Goal: Task Accomplishment & Management: Complete application form

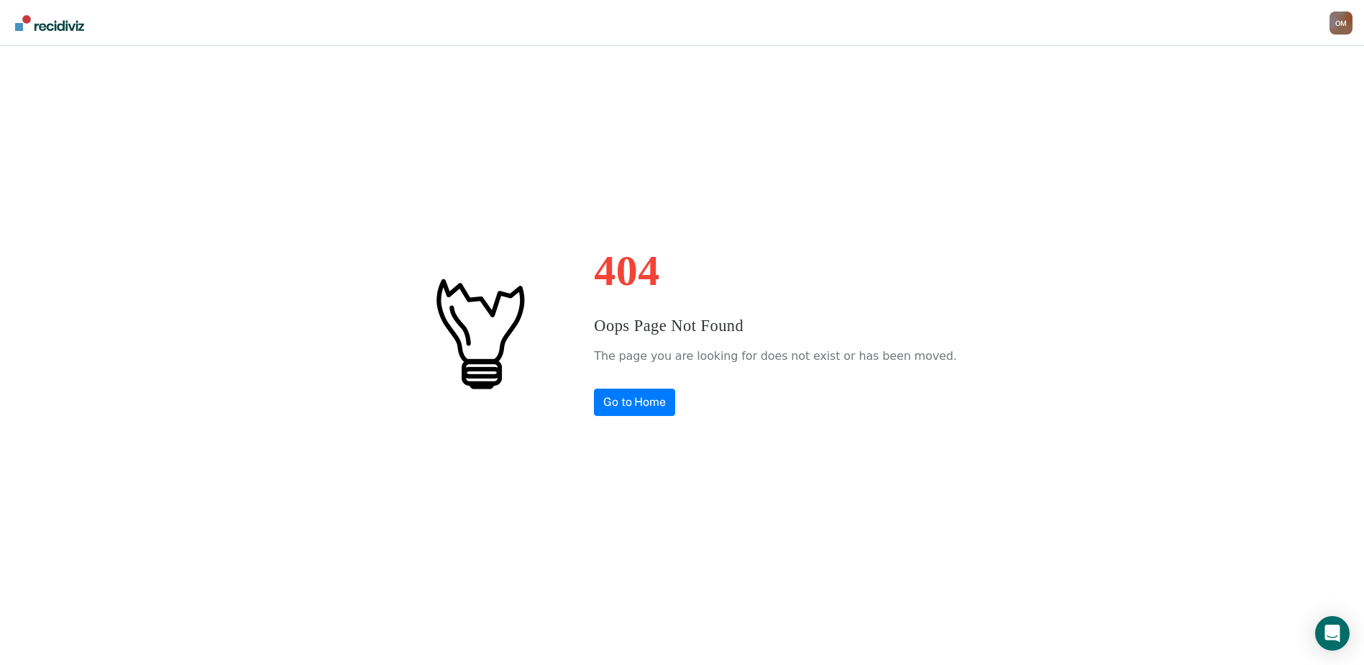
click at [606, 392] on div "404 Oops Page Not Found The page you are looking for does not exist or has been…" at bounding box center [682, 332] width 1364 height 665
click at [642, 395] on link "Go to Home" at bounding box center [634, 401] width 81 height 27
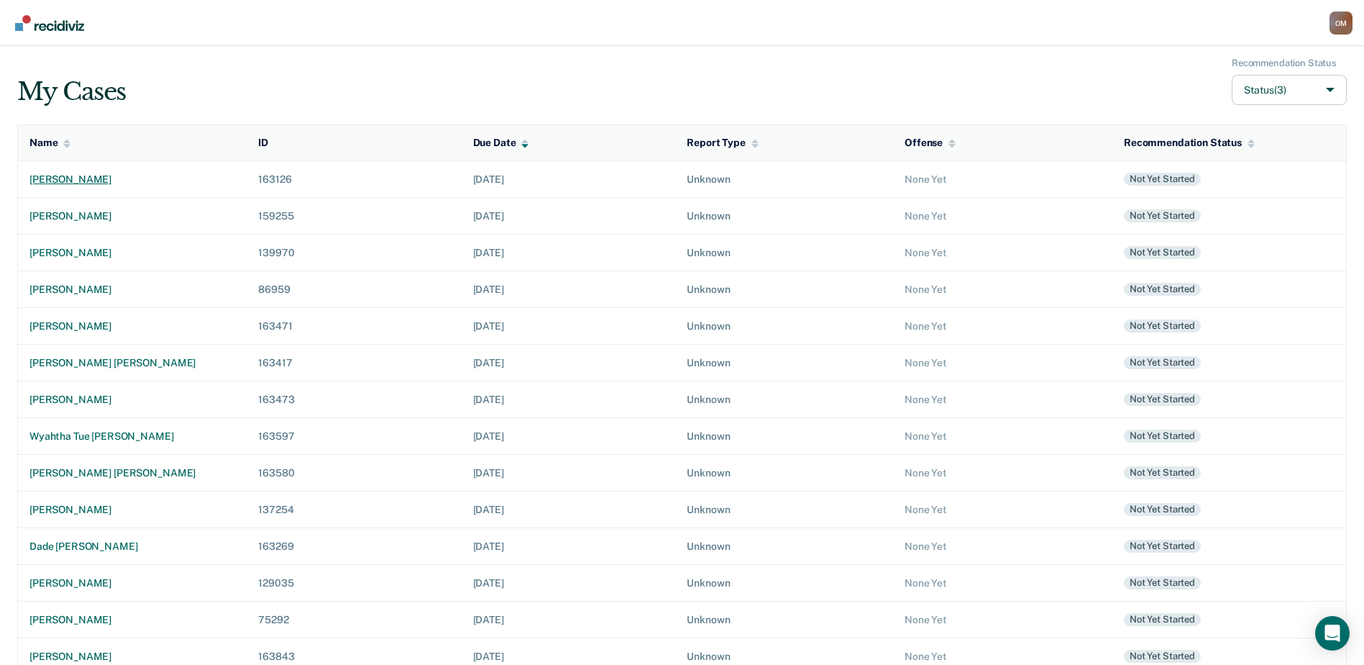
click at [75, 172] on td "[PERSON_NAME]" at bounding box center [132, 179] width 229 height 37
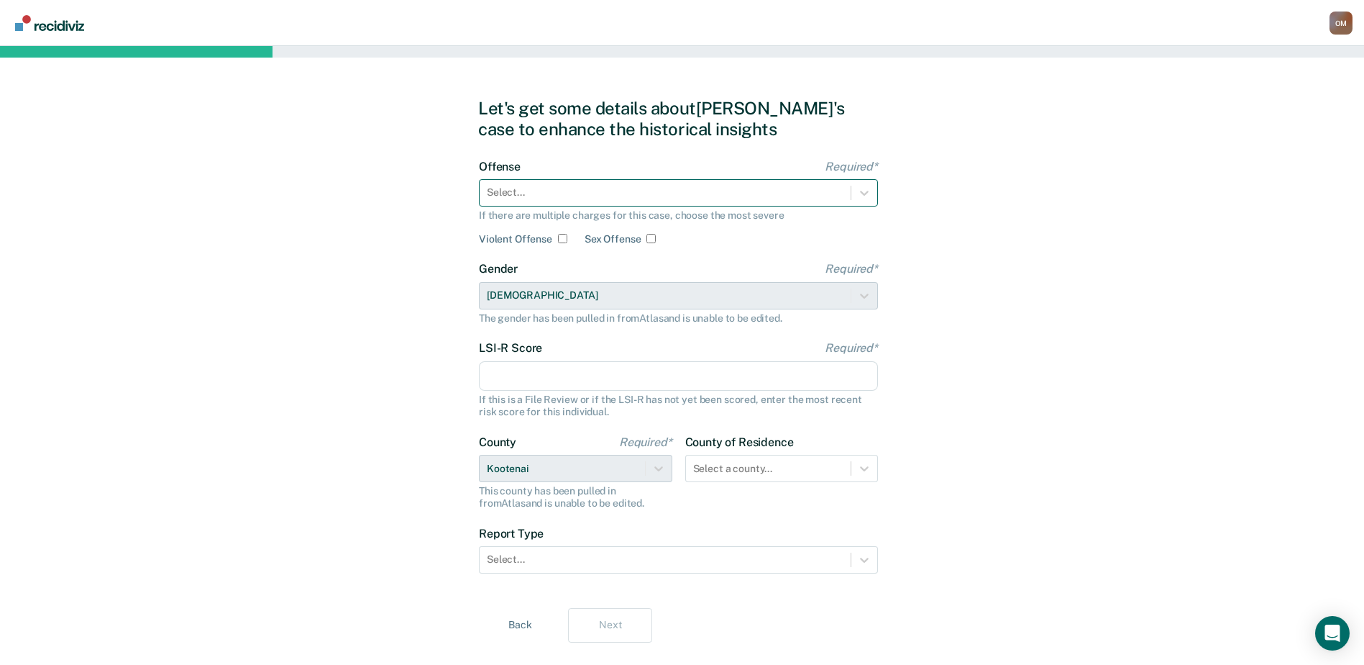
click at [568, 194] on div at bounding box center [665, 192] width 357 height 15
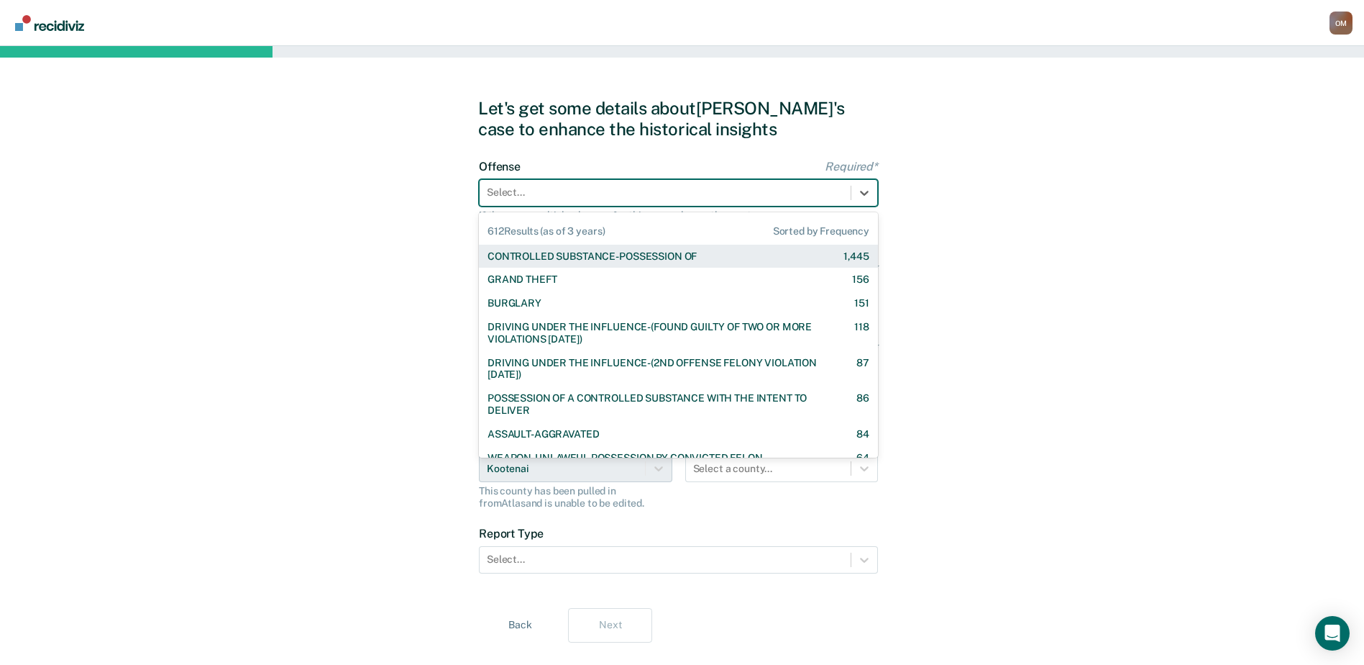
click at [549, 253] on div "CONTROLLED SUBSTANCE-POSSESSION OF" at bounding box center [592, 256] width 209 height 12
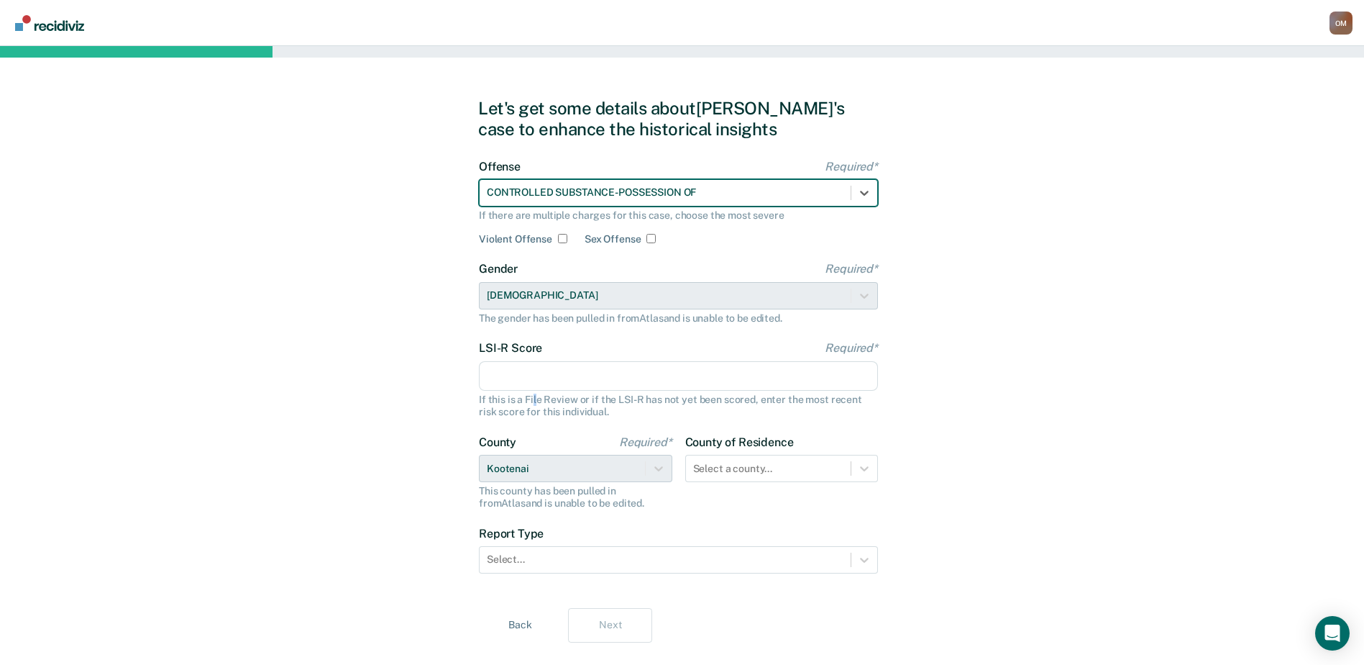
click at [535, 396] on div "If this is a File Review or if the LSI-R has not yet been scored, enter the mos…" at bounding box center [678, 405] width 399 height 24
drag, startPoint x: 535, startPoint y: 396, endPoint x: 539, endPoint y: 377, distance: 19.2
click at [539, 377] on input "LSI-R Score Required*" at bounding box center [678, 376] width 399 height 30
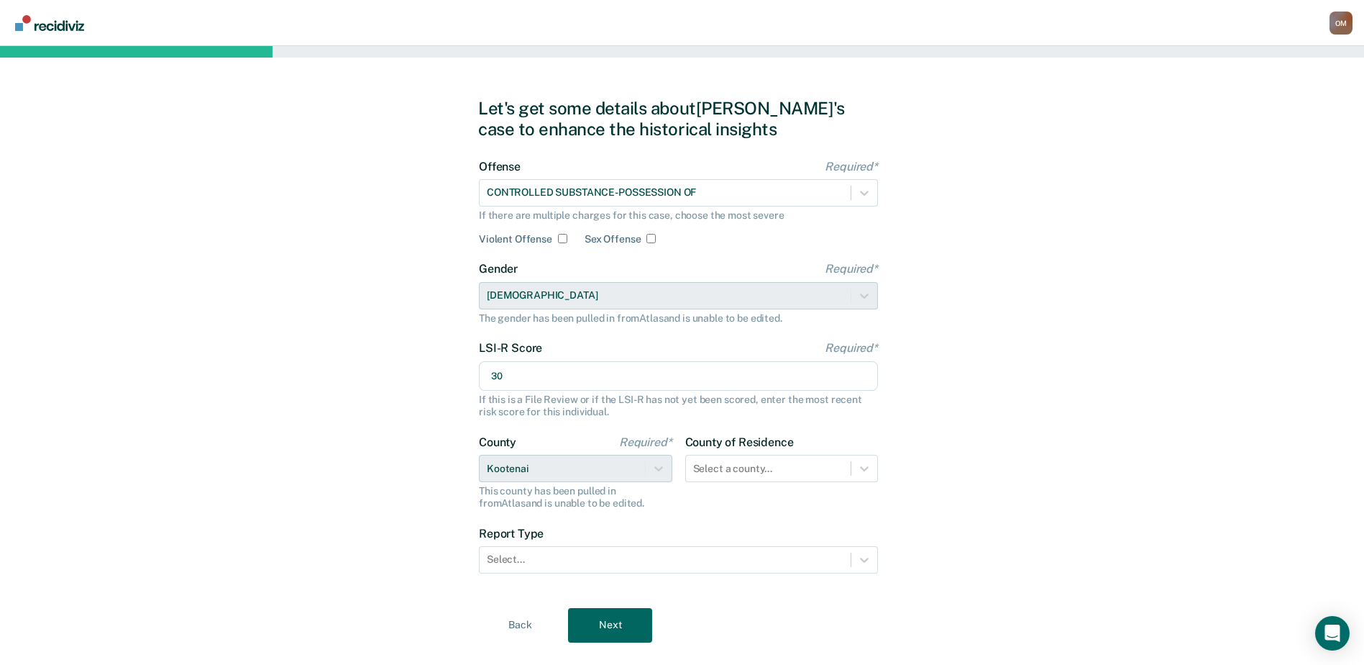
type input "30"
click at [322, 316] on div "Let's get some details about [PERSON_NAME]'s case to enhance the historical ins…" at bounding box center [682, 370] width 1364 height 648
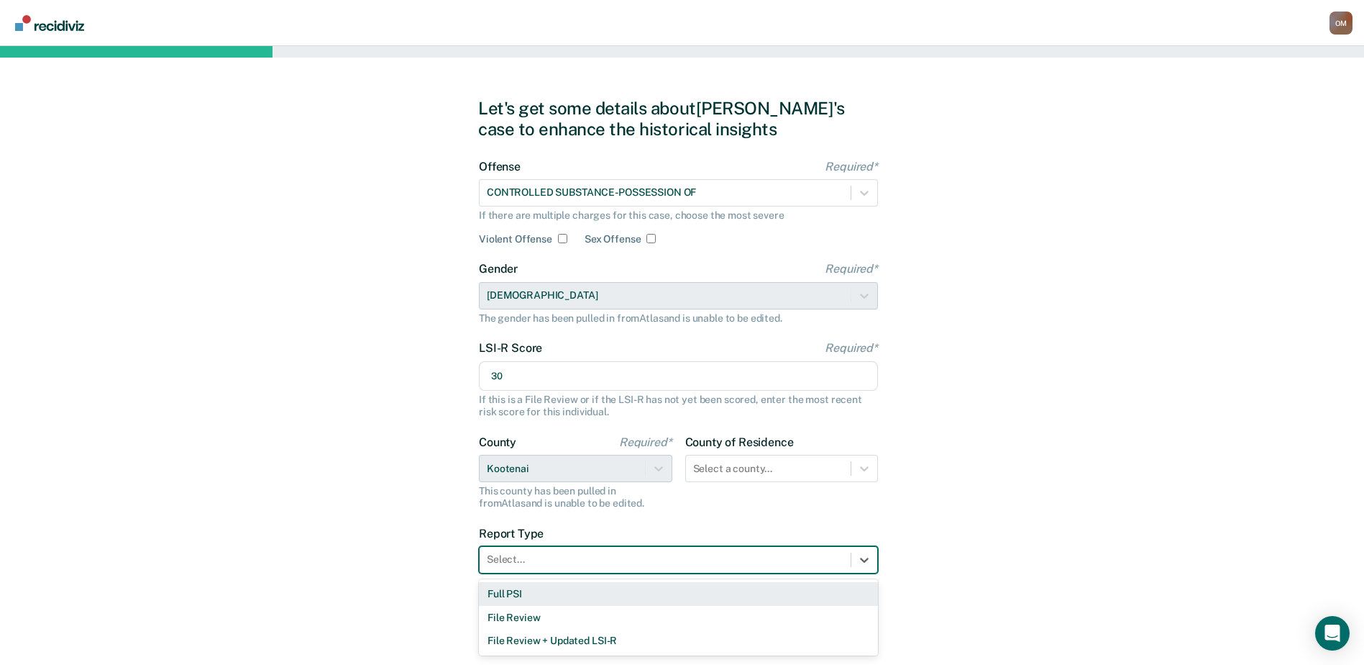
click at [614, 551] on div "Select..." at bounding box center [665, 559] width 371 height 21
click at [601, 589] on div "Full PSI" at bounding box center [678, 594] width 399 height 24
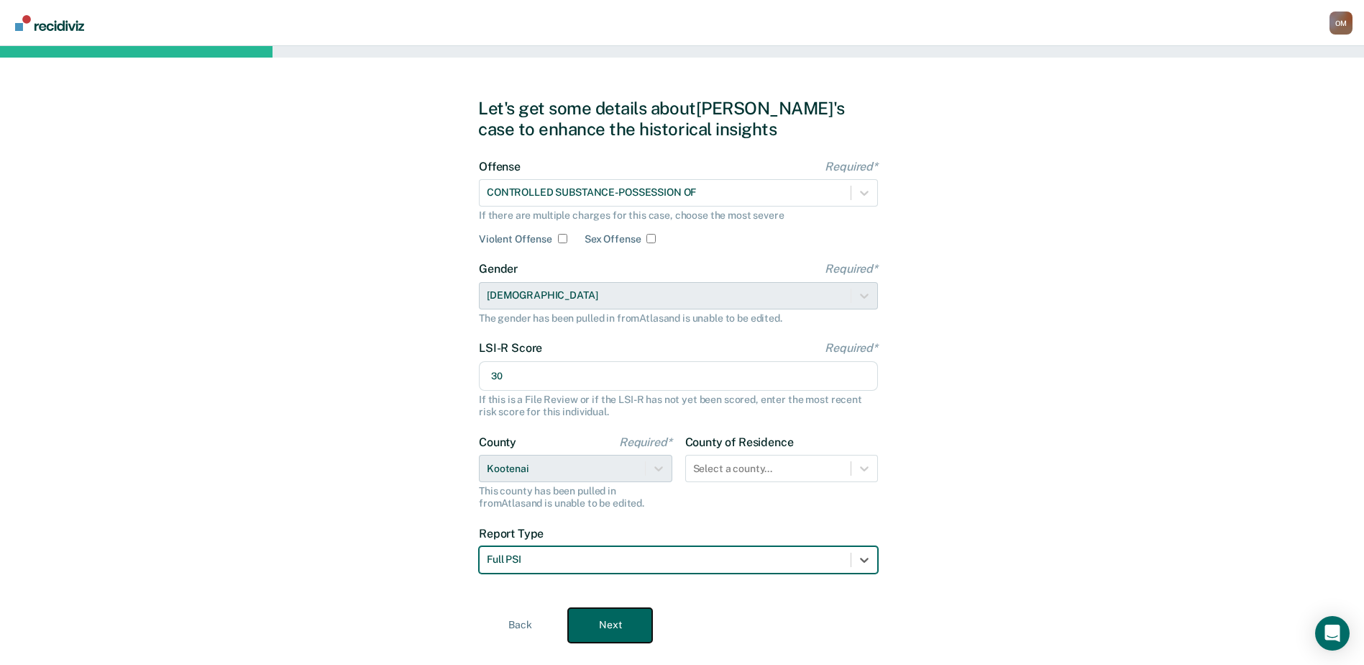
click at [619, 625] on button "Next" at bounding box center [610, 625] width 84 height 35
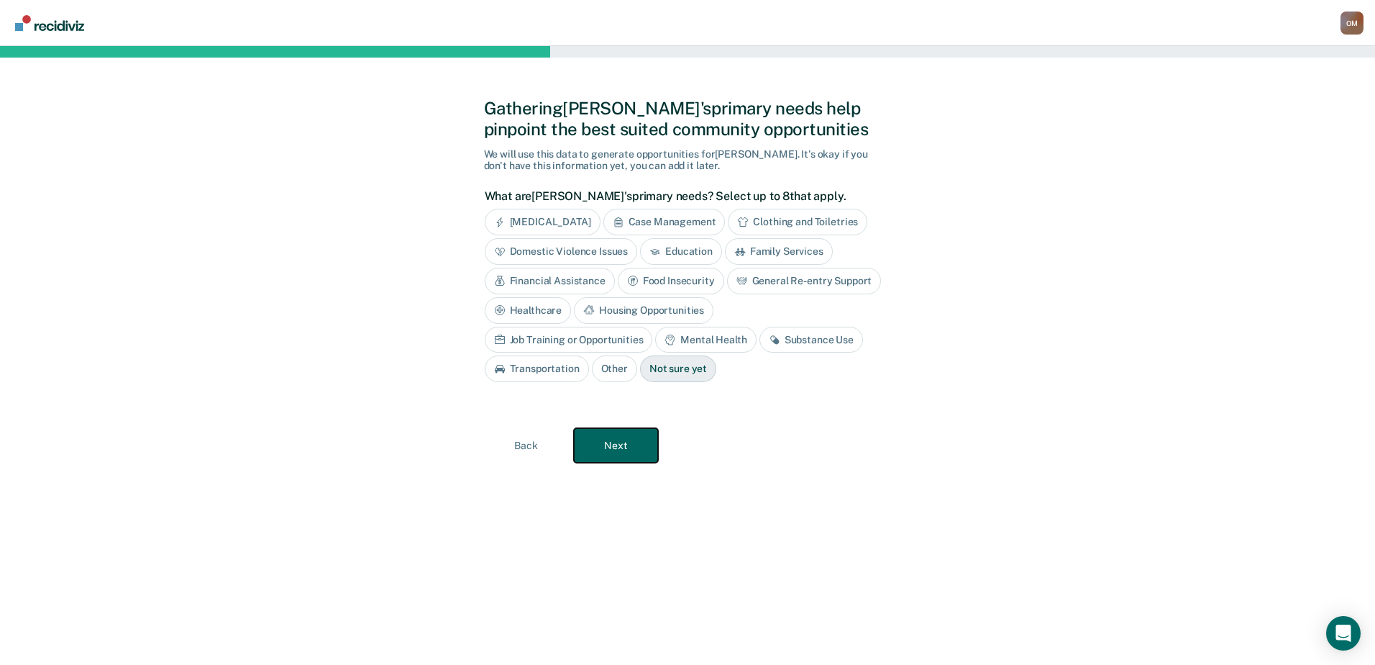
click at [611, 436] on button "Next" at bounding box center [616, 445] width 84 height 35
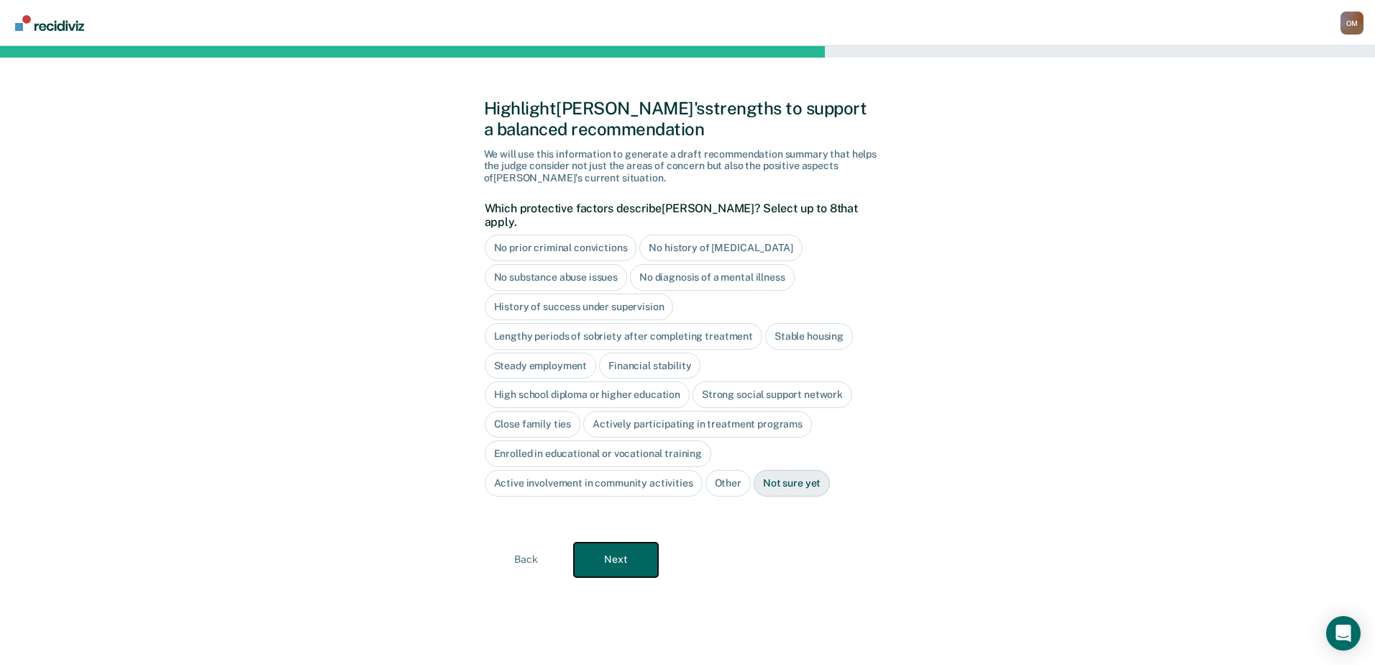
click at [639, 544] on button "Next" at bounding box center [616, 559] width 84 height 35
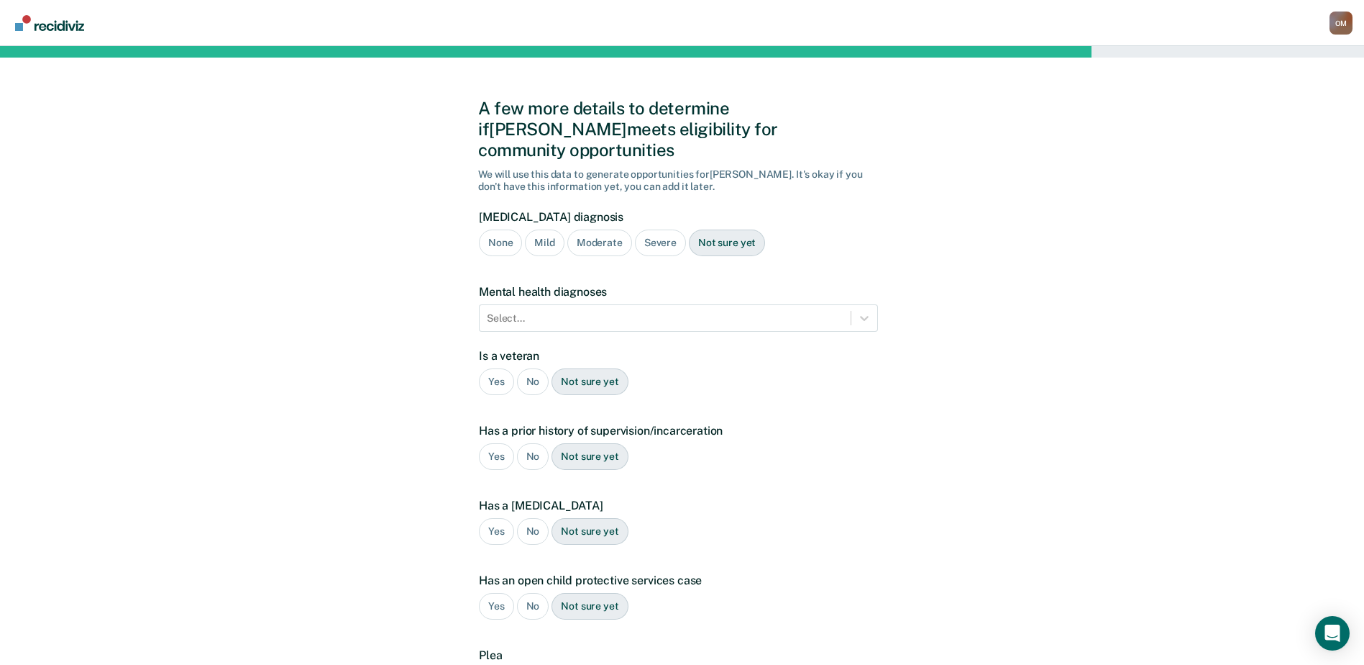
click at [582, 229] on div "Moderate" at bounding box center [599, 242] width 65 height 27
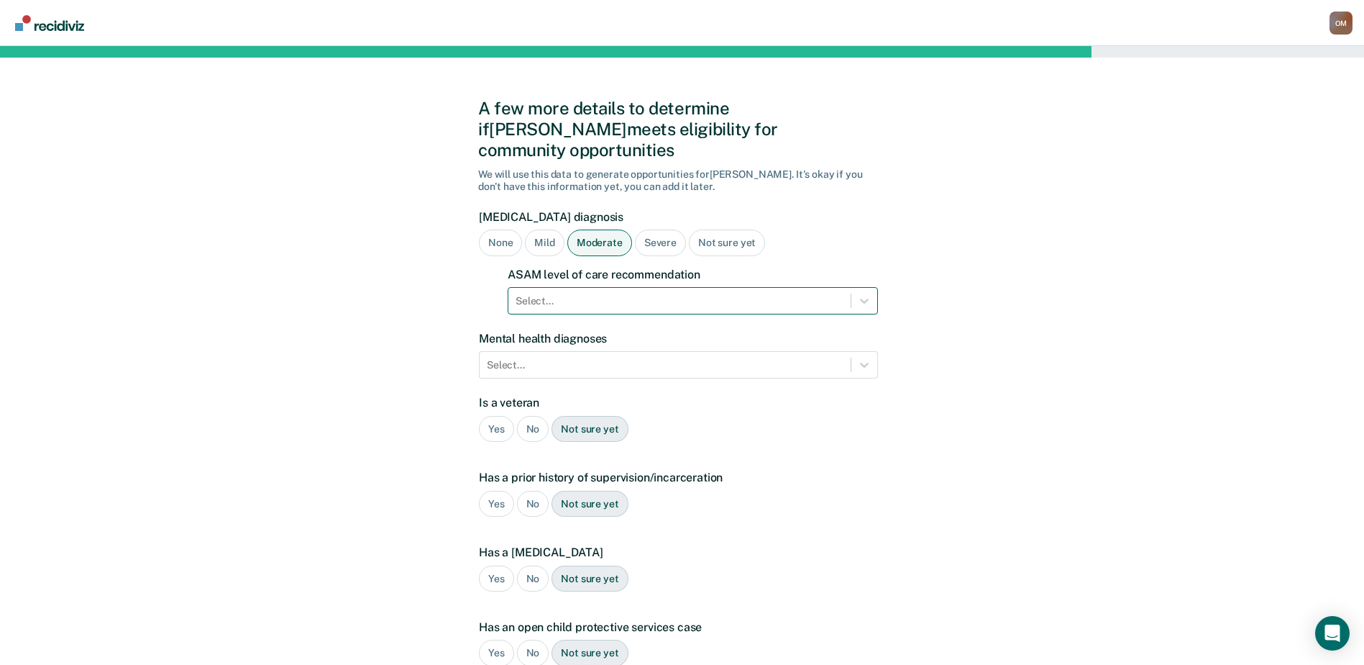
click at [579, 293] on div at bounding box center [680, 300] width 328 height 15
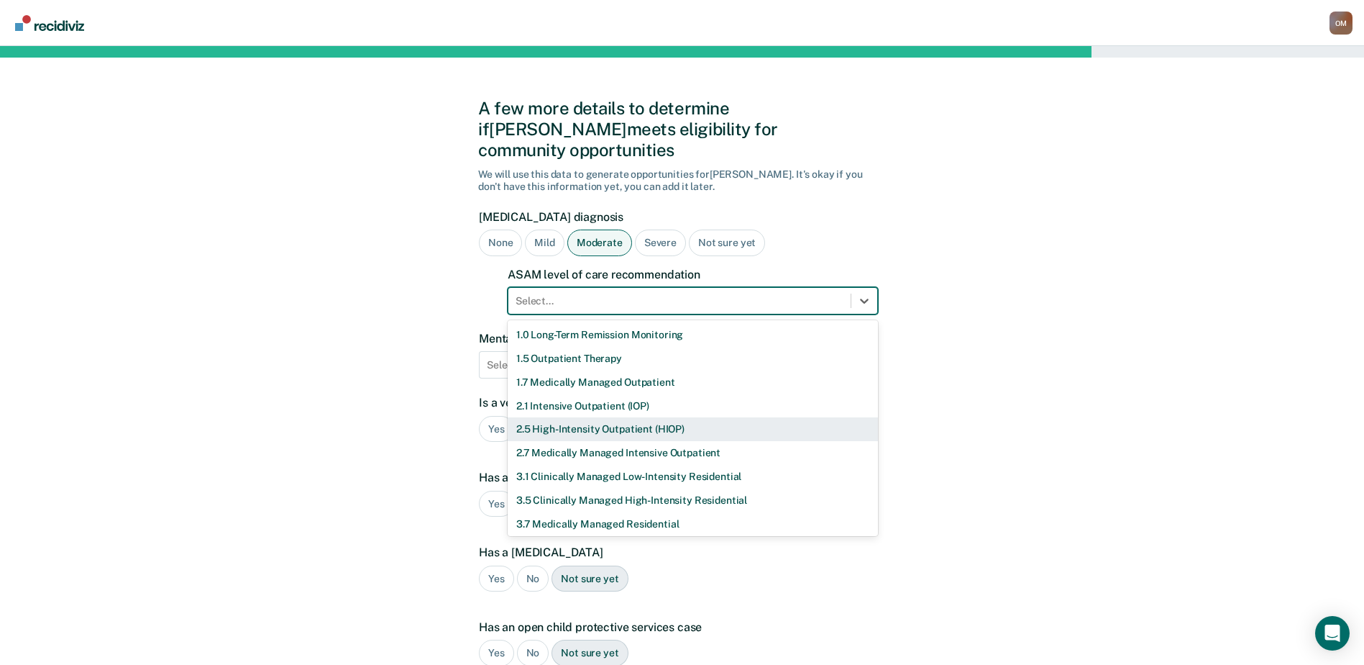
click at [605, 417] on div "2.5 High-Intensity Outpatient (HIOP)" at bounding box center [693, 429] width 370 height 24
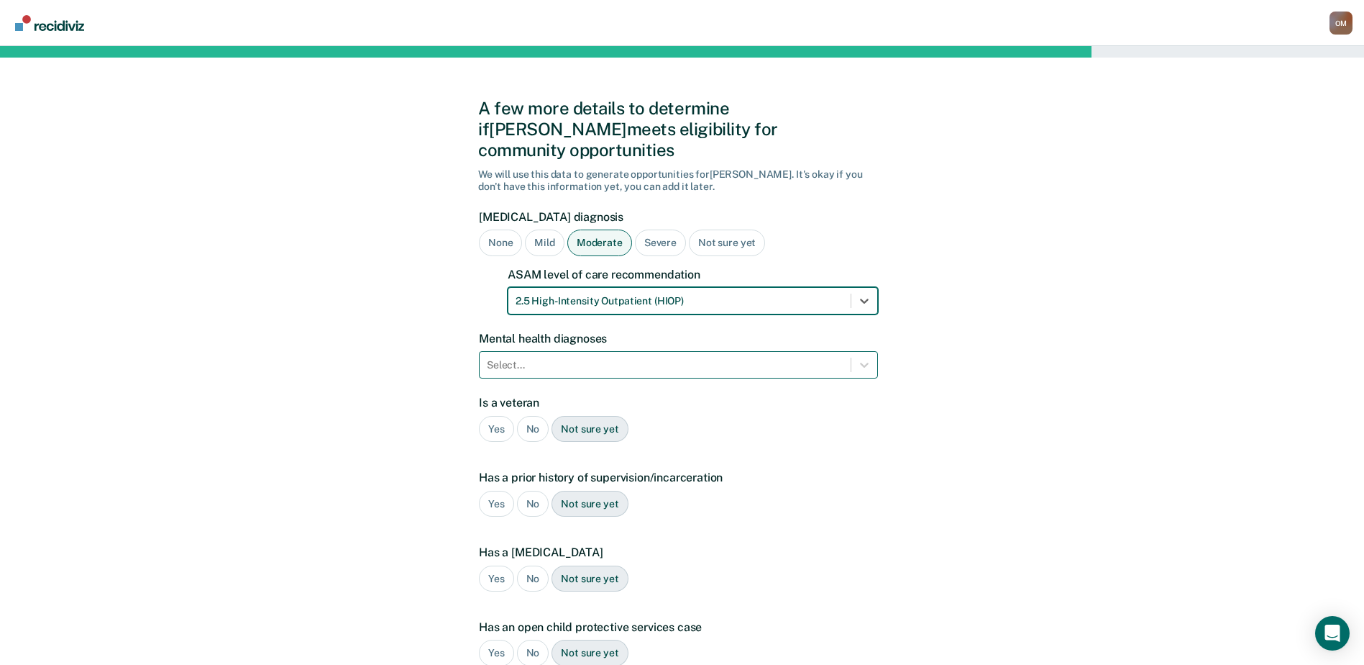
click at [588, 357] on div at bounding box center [665, 364] width 357 height 15
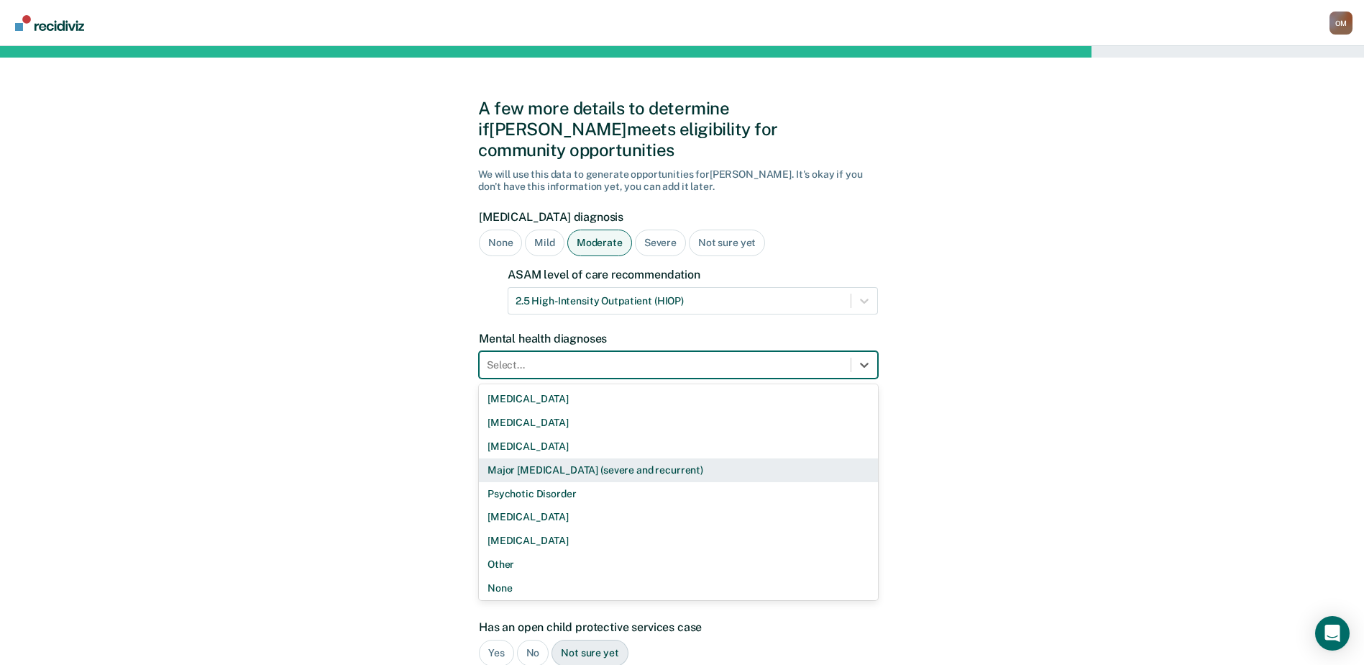
click at [611, 458] on div "Major [MEDICAL_DATA] (severe and recurrent)" at bounding box center [678, 470] width 399 height 24
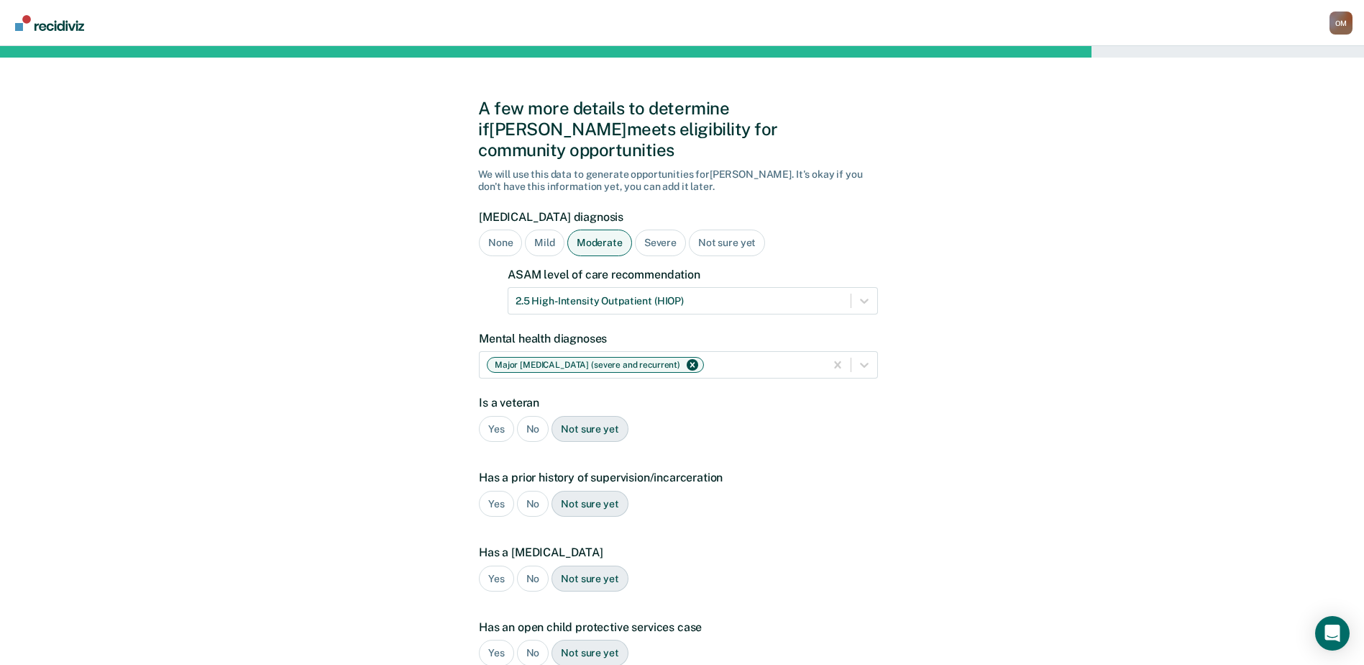
click at [542, 416] on div "No" at bounding box center [533, 429] width 32 height 27
click at [496, 491] on div "Yes" at bounding box center [496, 504] width 35 height 27
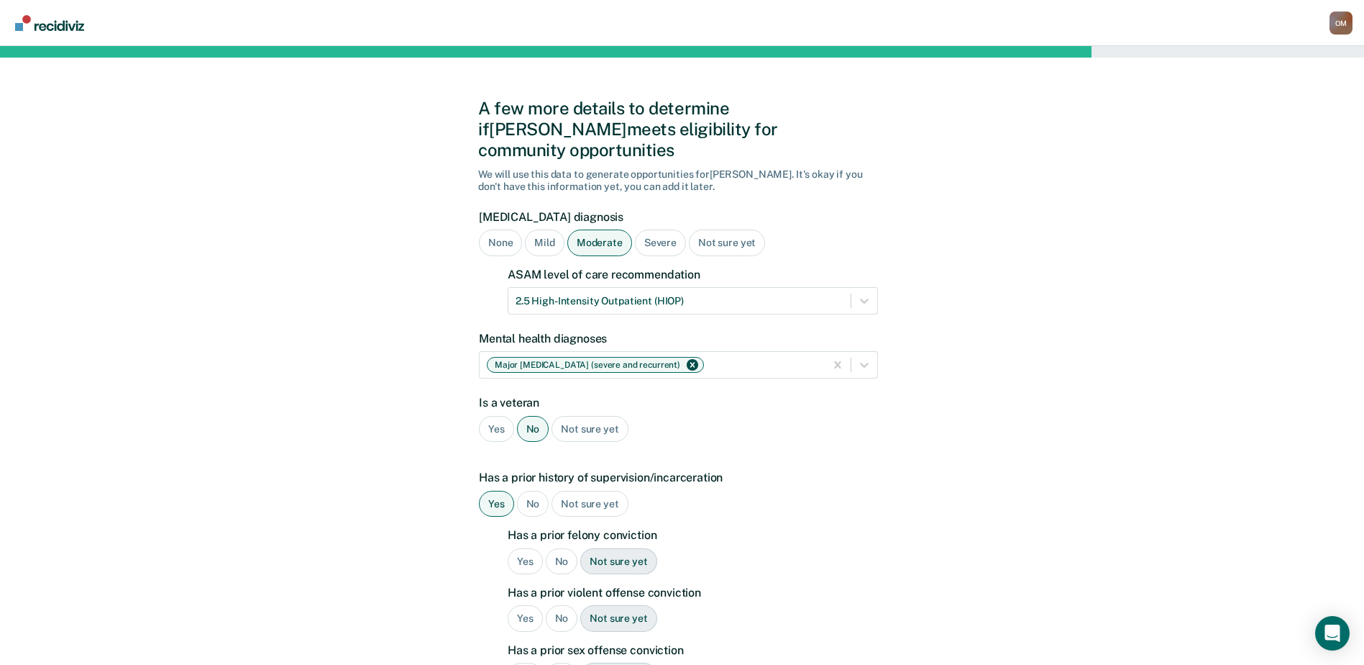
click at [531, 548] on div "Yes" at bounding box center [525, 561] width 35 height 27
click at [569, 605] on div "No" at bounding box center [562, 618] width 32 height 27
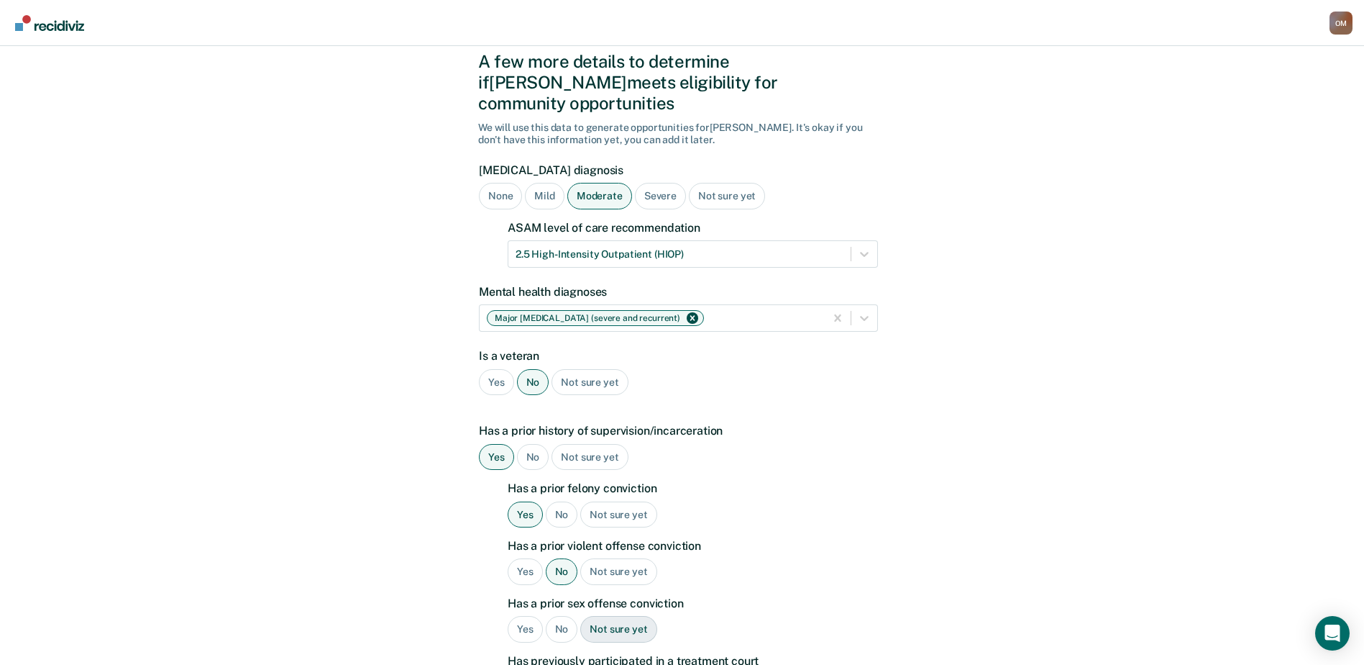
scroll to position [72, 0]
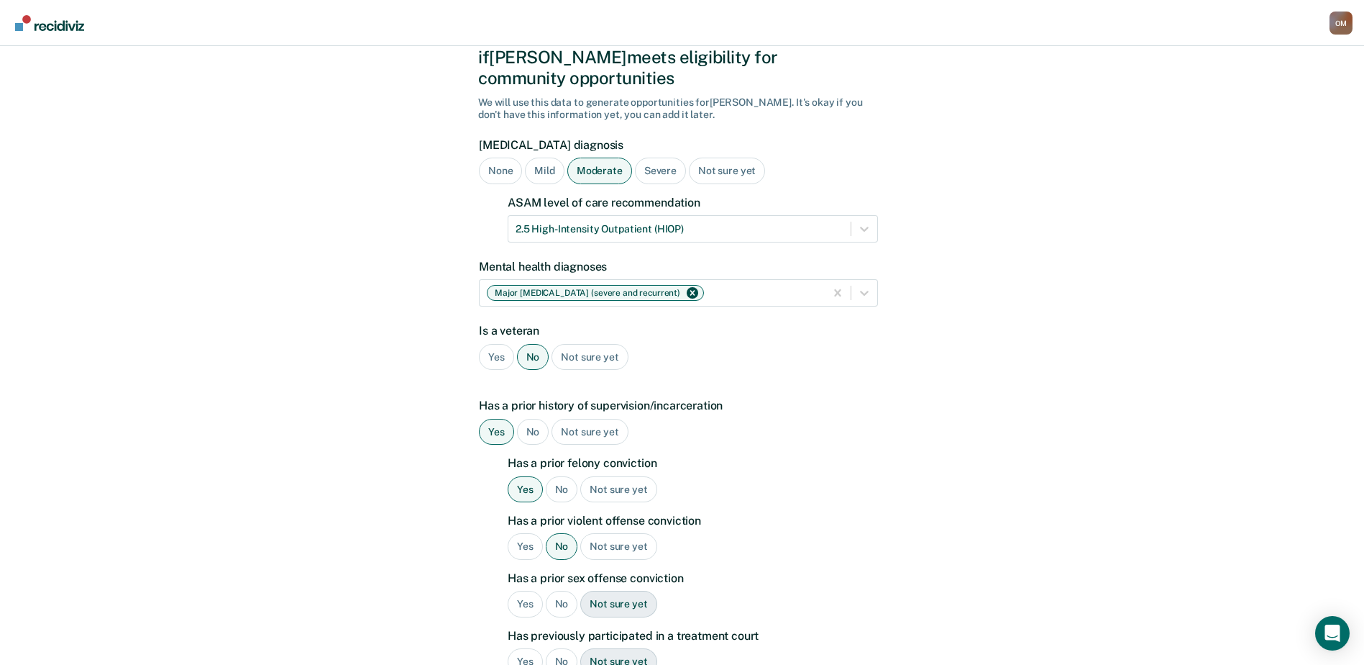
click at [563, 591] on div "No" at bounding box center [562, 604] width 32 height 27
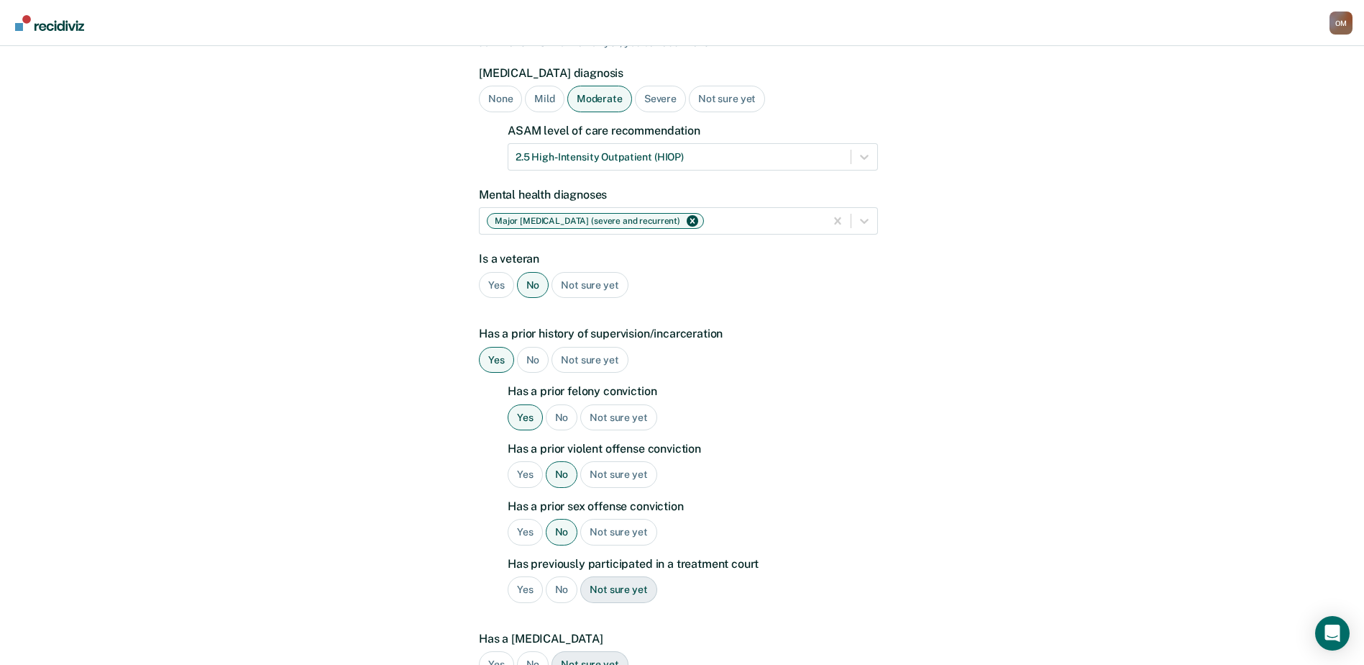
click at [562, 576] on div "No" at bounding box center [562, 589] width 32 height 27
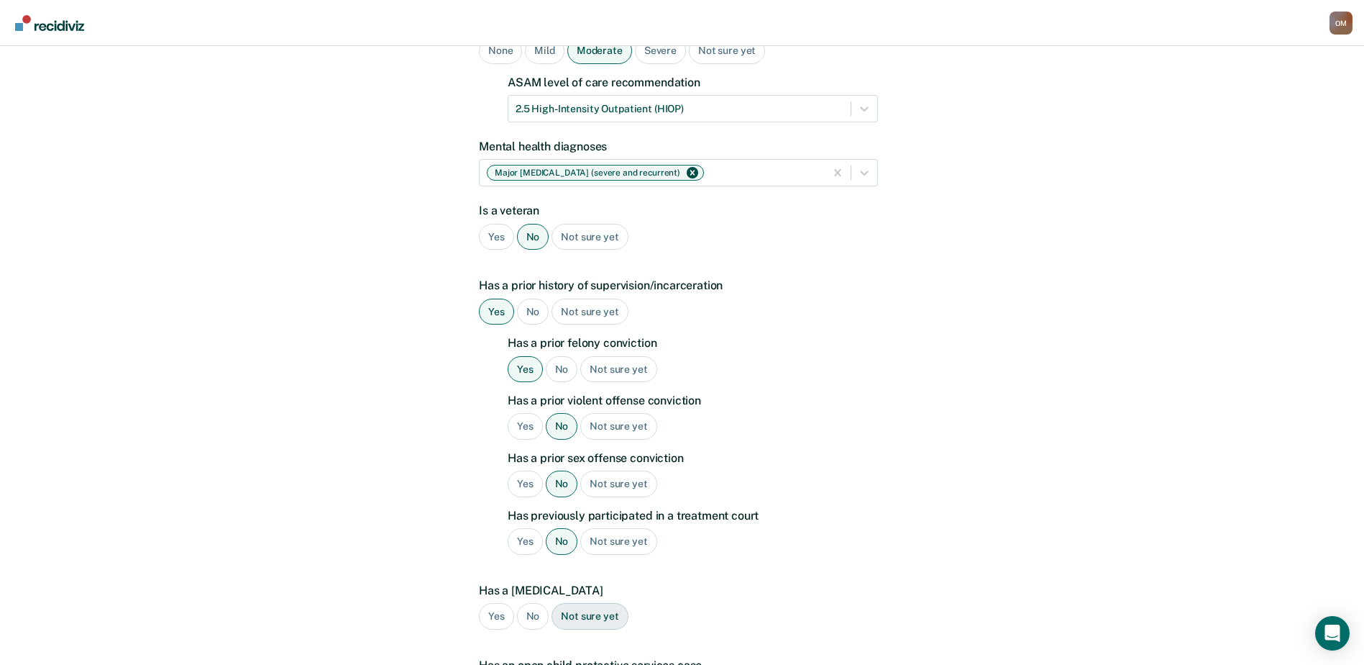
scroll to position [216, 0]
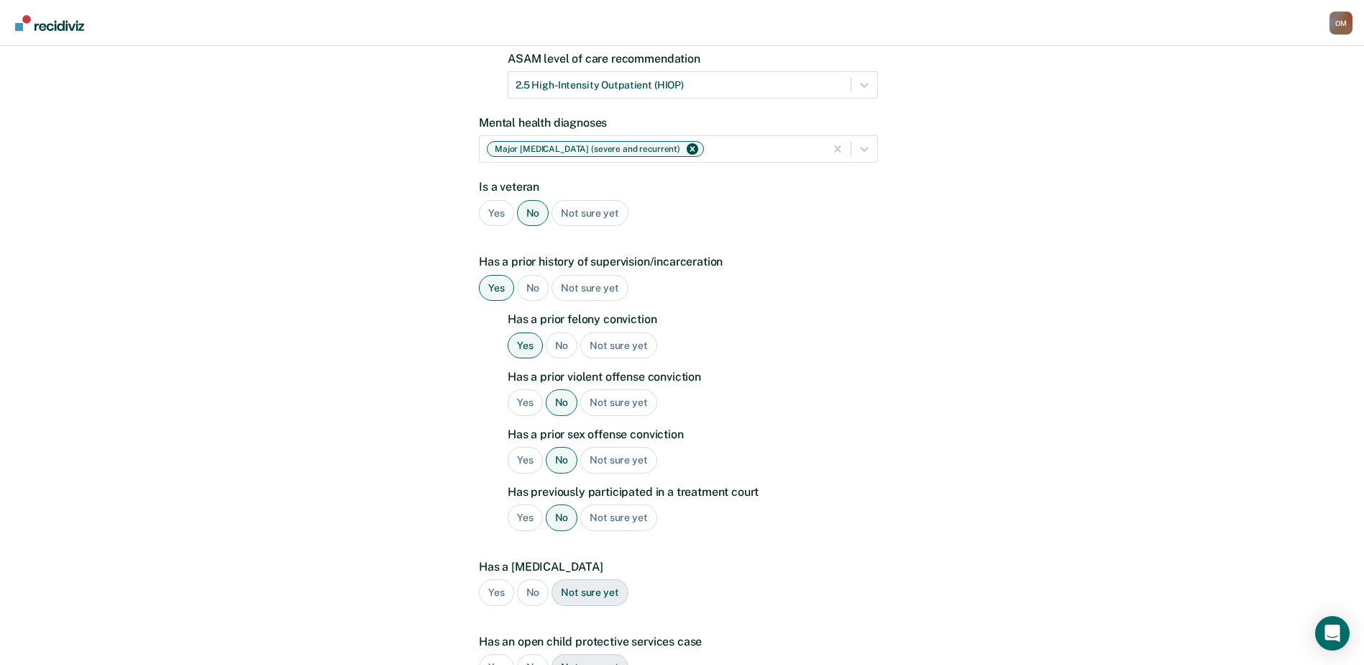
click at [532, 579] on div "No" at bounding box center [533, 592] width 32 height 27
click at [541, 654] on div "No" at bounding box center [533, 667] width 32 height 27
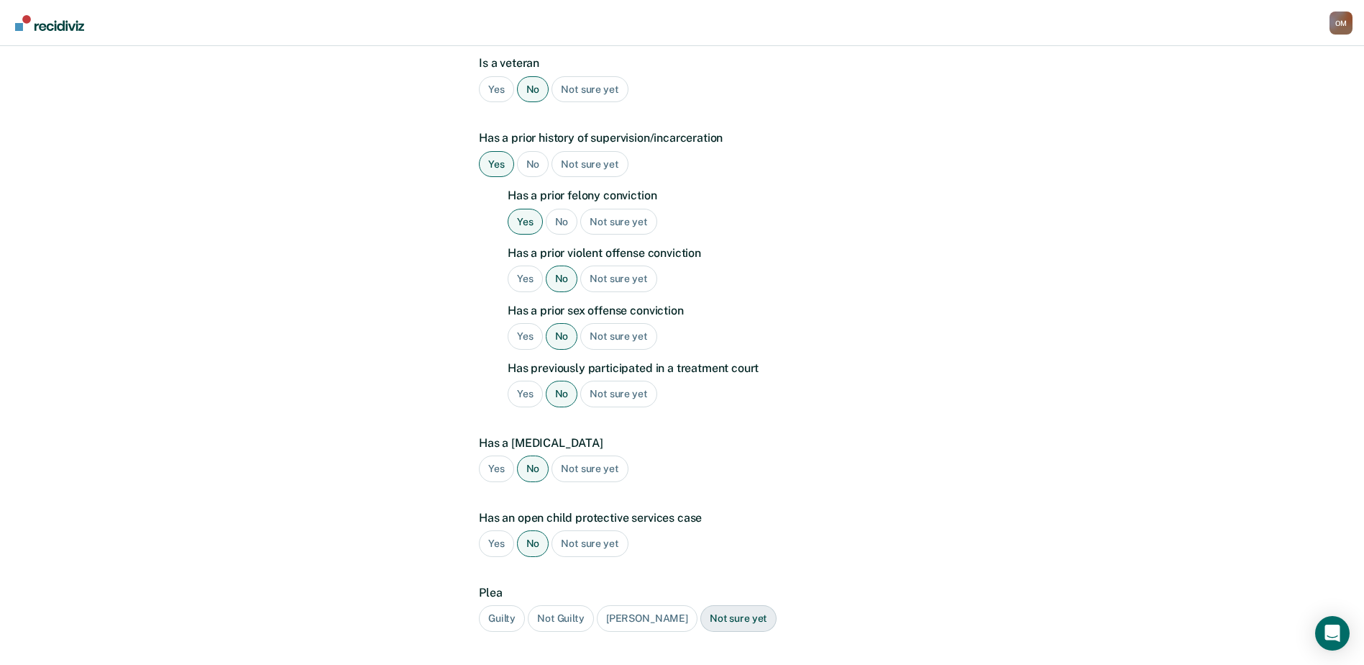
scroll to position [360, 0]
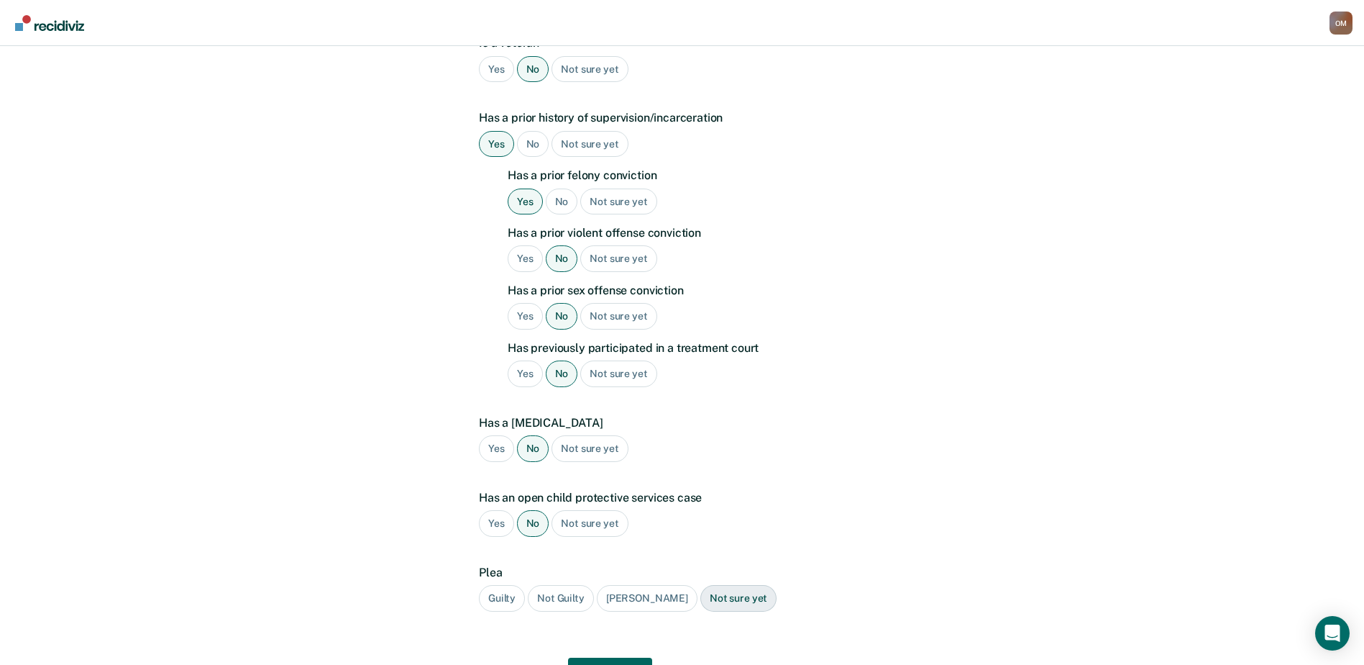
click at [564, 585] on div "Not Guilty" at bounding box center [561, 598] width 66 height 27
click at [511, 585] on div "Guilty" at bounding box center [502, 598] width 46 height 27
click at [614, 657] on button "Next" at bounding box center [610, 674] width 84 height 35
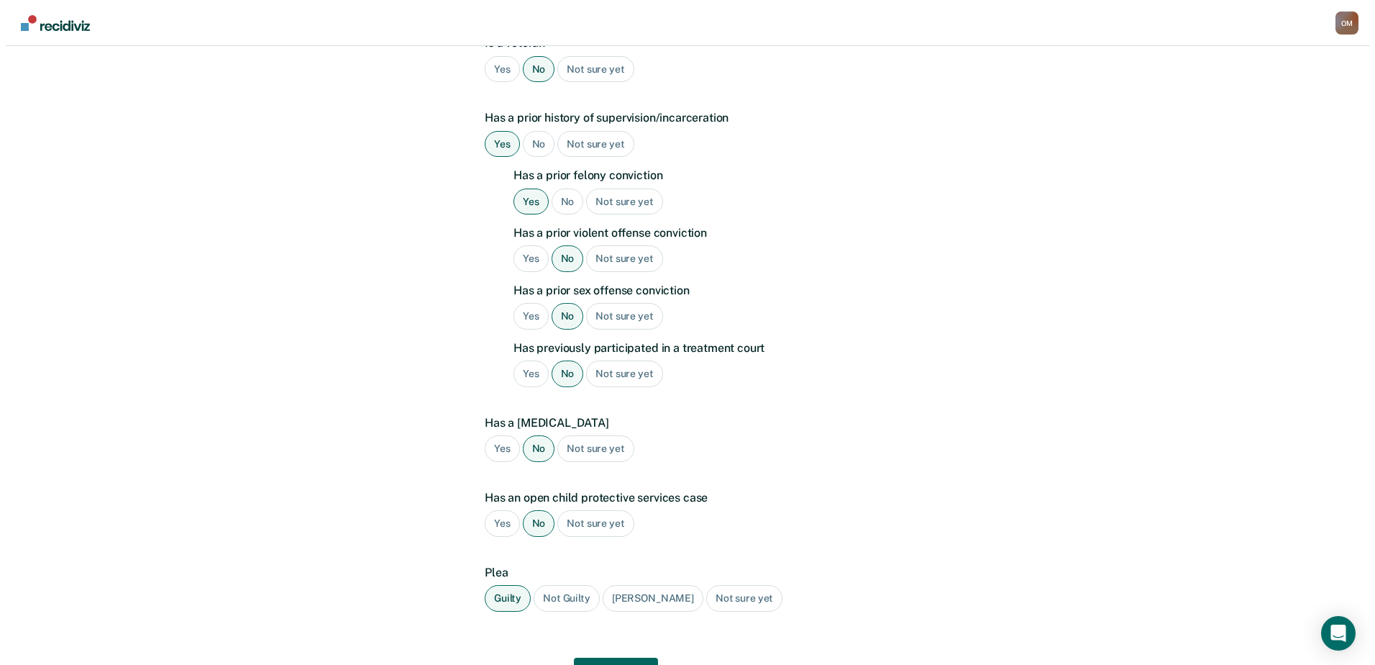
scroll to position [0, 0]
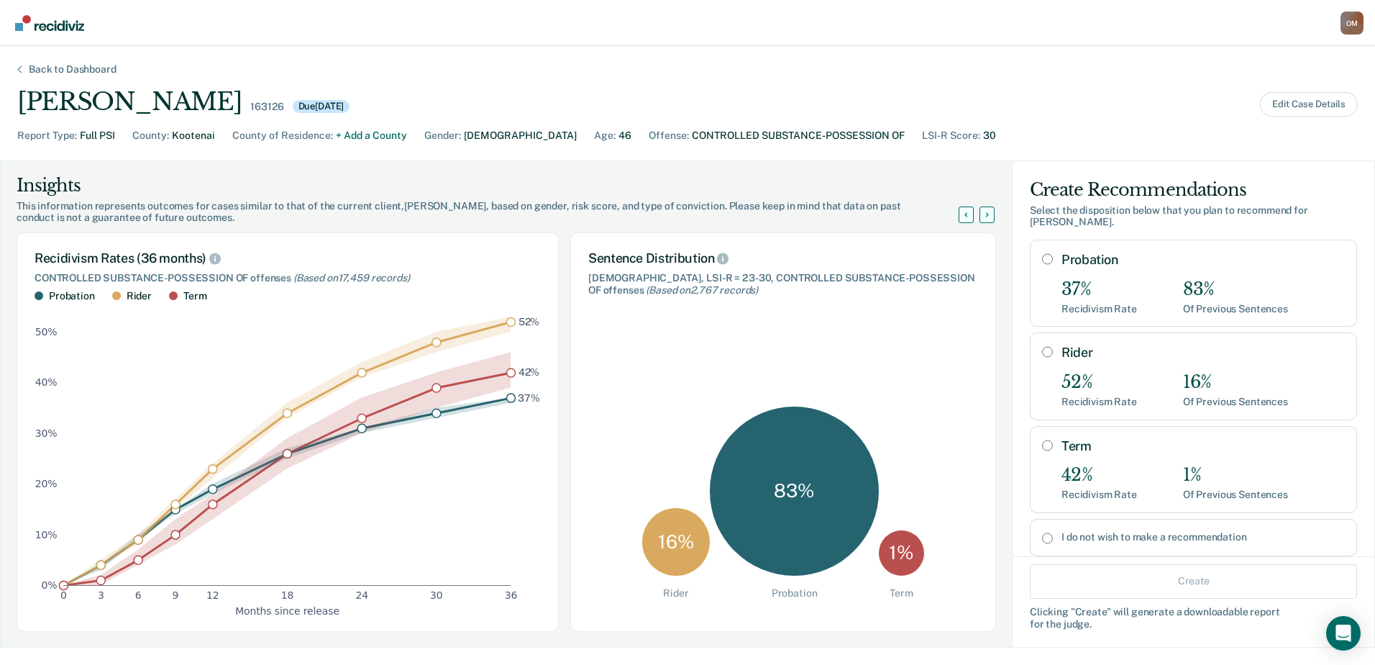
click at [1042, 253] on input "Probation" at bounding box center [1047, 259] width 11 height 12
radio input "true"
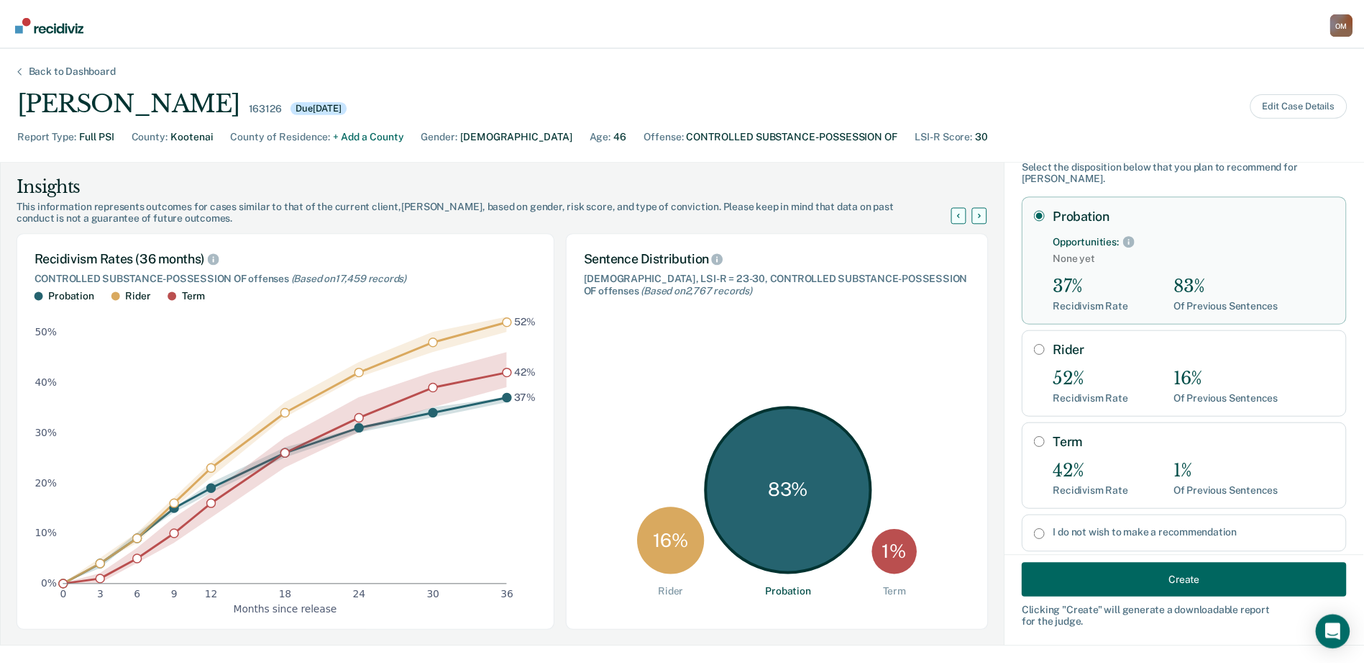
scroll to position [65, 0]
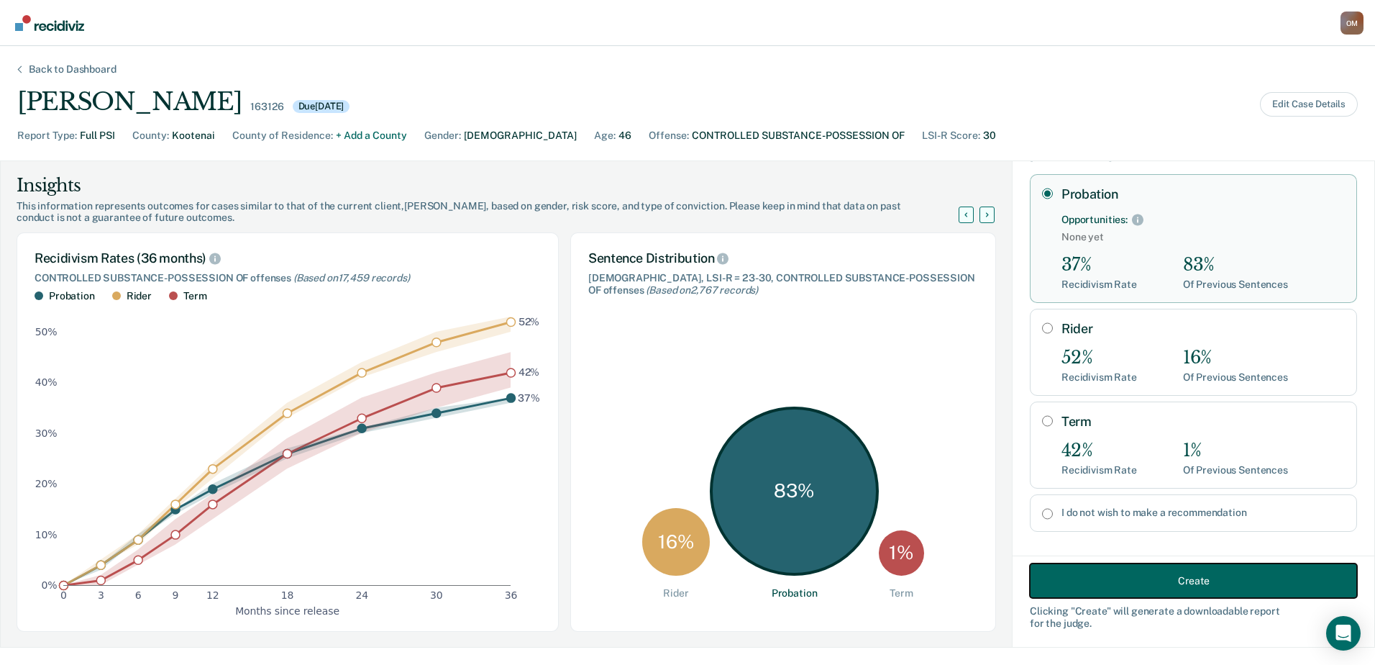
click at [1162, 574] on button "Create" at bounding box center [1193, 580] width 327 height 35
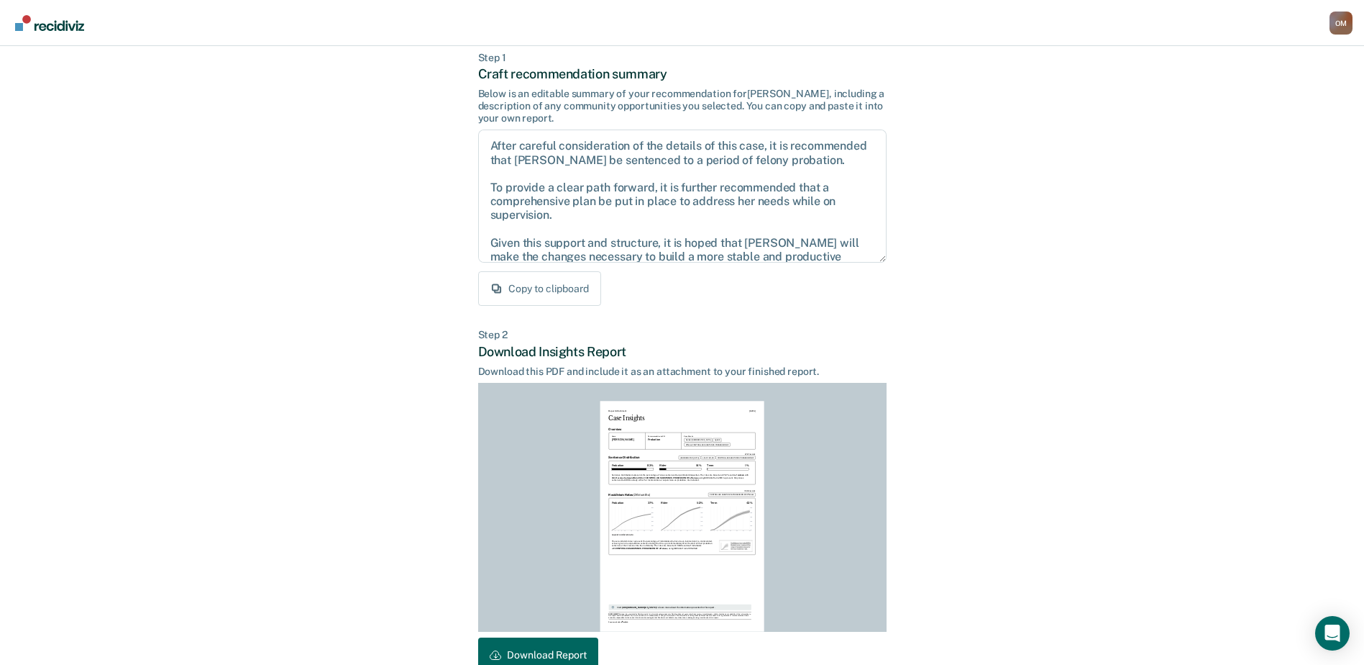
scroll to position [144, 0]
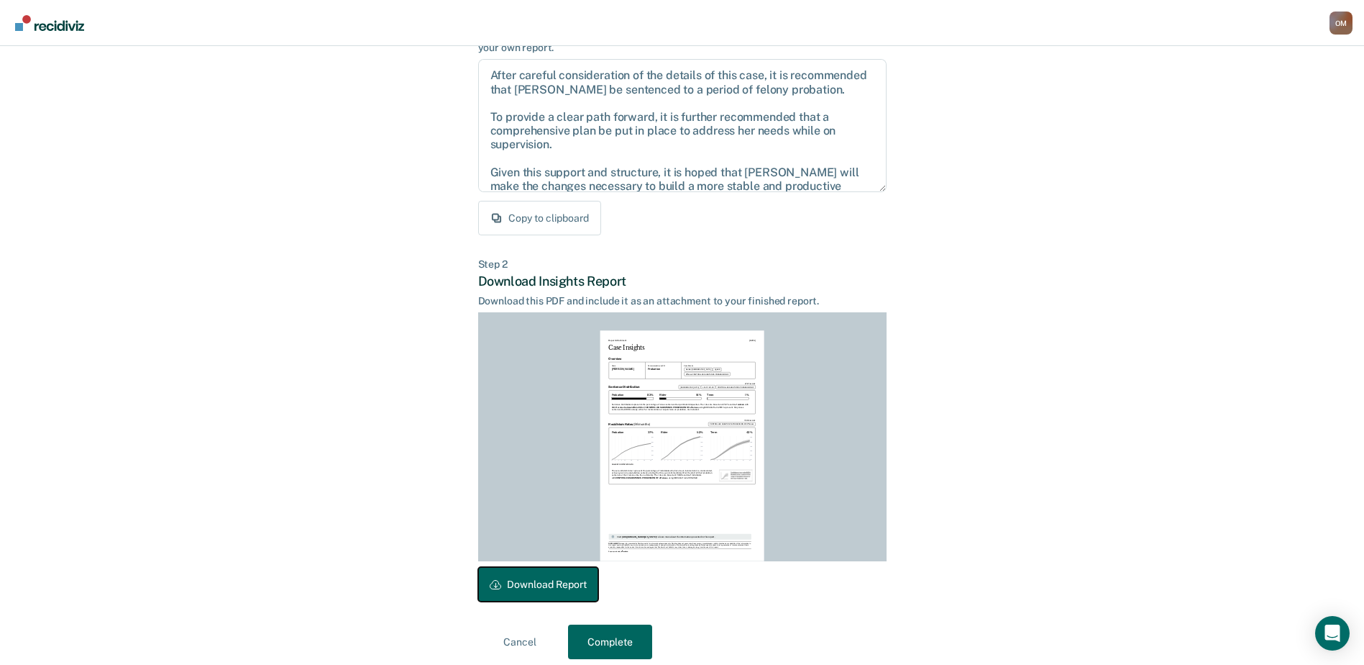
click at [573, 587] on button "Download Report" at bounding box center [538, 584] width 120 height 35
click at [591, 635] on button "Complete" at bounding box center [610, 641] width 84 height 35
